Goal: Entertainment & Leisure: Consume media (video, audio)

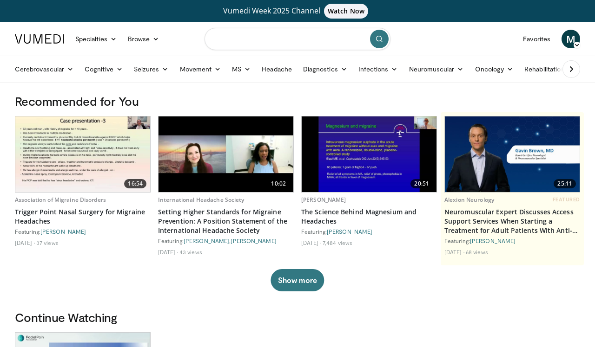
click at [222, 39] on input "Search topics, interventions" at bounding box center [297, 39] width 186 height 22
type input "****"
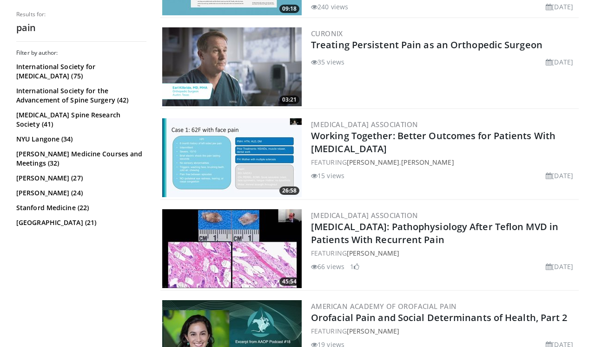
scroll to position [1470, 0]
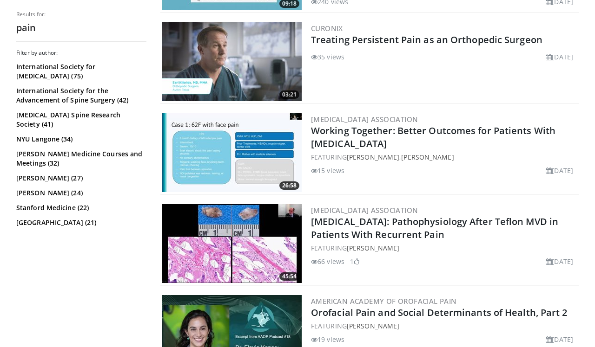
click at [233, 165] on img at bounding box center [231, 152] width 139 height 79
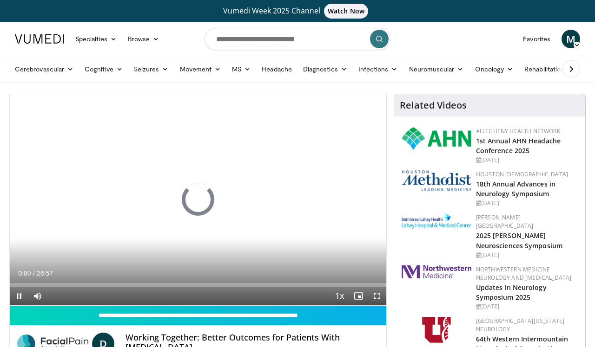
click at [376, 298] on span "Video Player" at bounding box center [376, 296] width 19 height 19
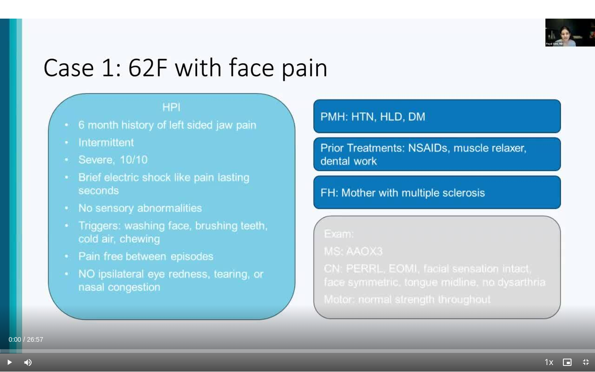
click at [11, 347] on span "Video Player" at bounding box center [9, 362] width 19 height 19
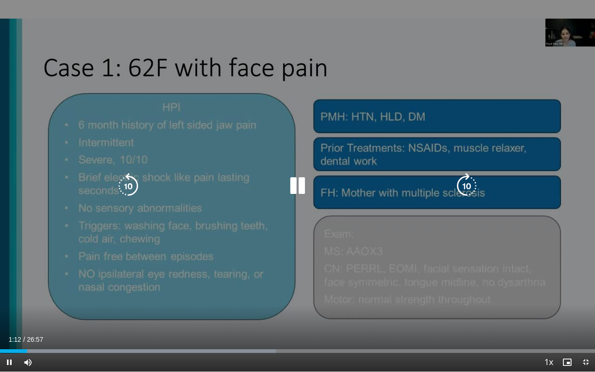
click at [299, 187] on icon "Video Player" at bounding box center [297, 186] width 26 height 26
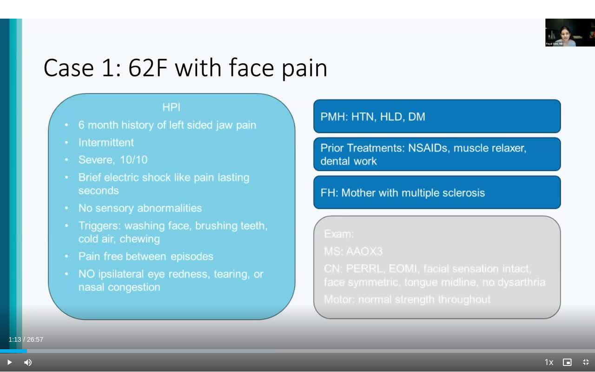
click at [586, 347] on span "Video Player" at bounding box center [585, 362] width 19 height 19
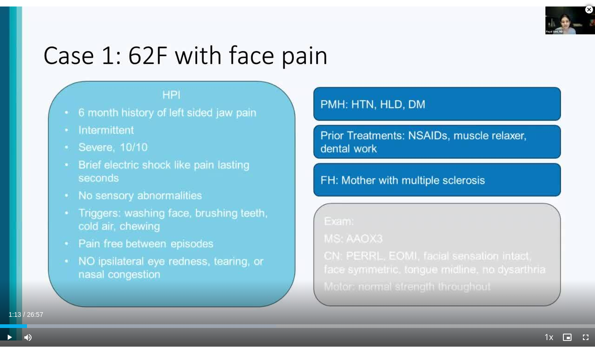
scroll to position [311, 0]
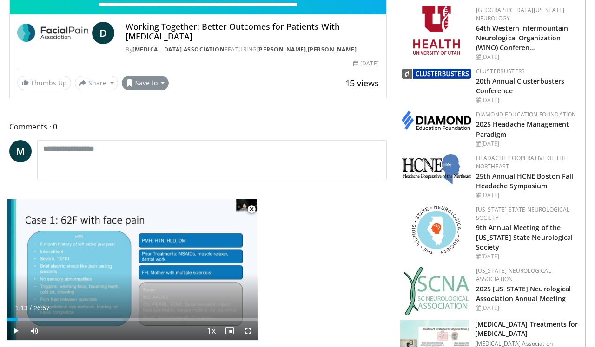
click at [152, 85] on button "Save to" at bounding box center [145, 83] width 47 height 15
click at [252, 209] on span "Video Player" at bounding box center [251, 209] width 19 height 19
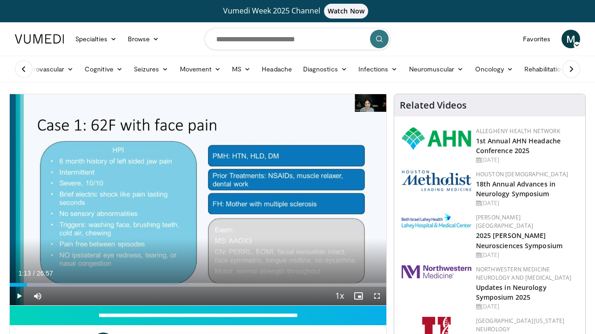
scroll to position [0, 0]
